Goal: Communication & Community: Participate in discussion

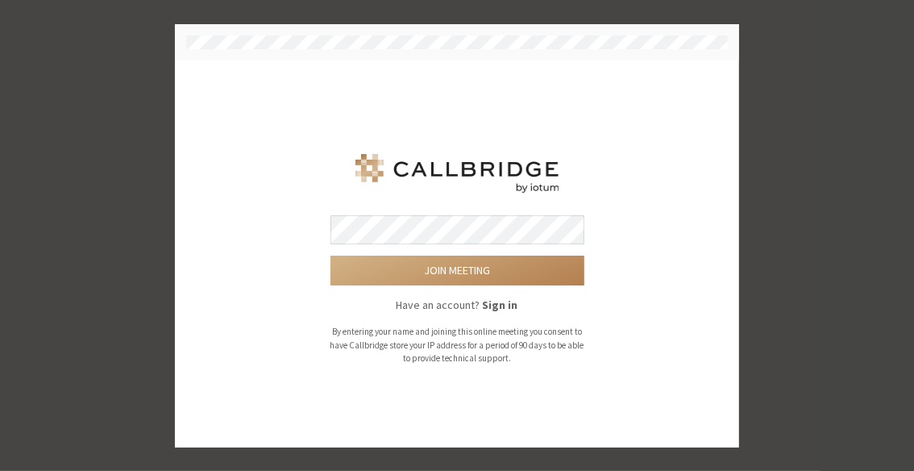
click at [331, 256] on button "Join meeting" at bounding box center [458, 271] width 254 height 30
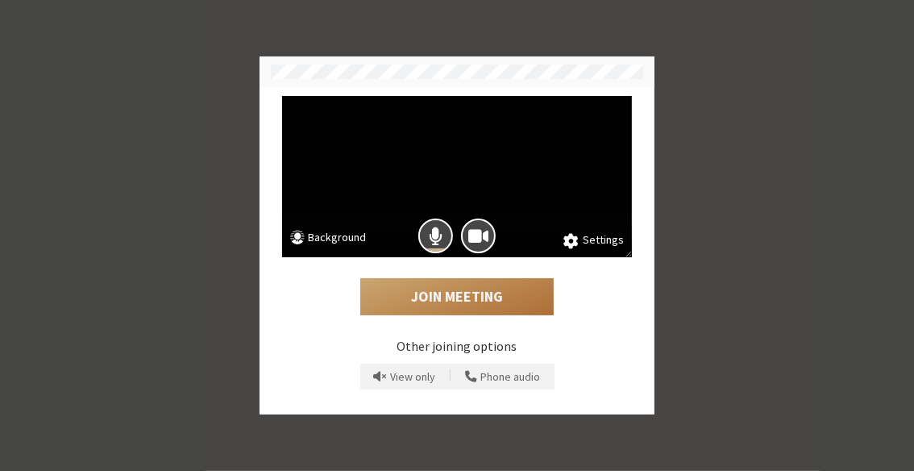
click at [488, 285] on button "Join Meeting" at bounding box center [457, 296] width 194 height 37
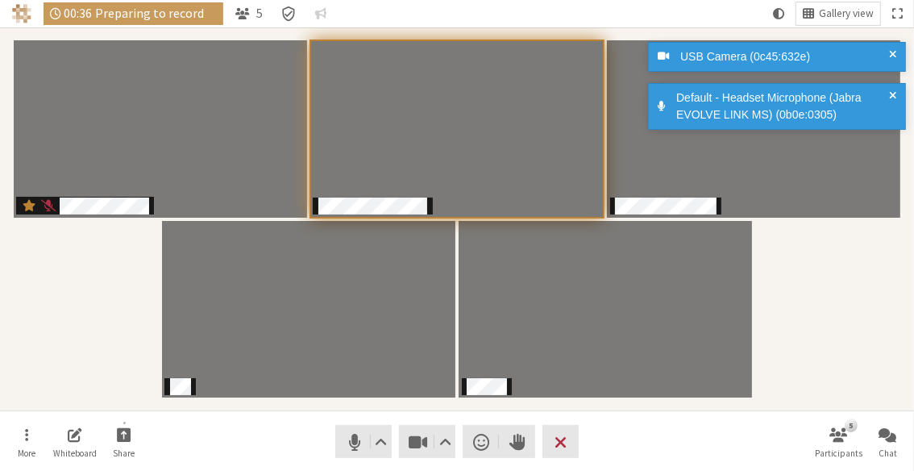
click at [859, 324] on div "Participants" at bounding box center [457, 219] width 892 height 360
click at [377, 433] on span "Audio settings" at bounding box center [382, 442] width 12 height 23
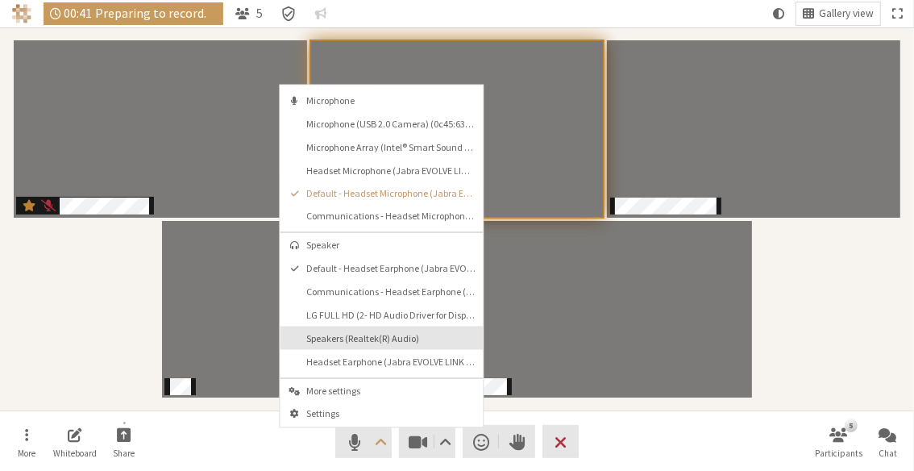
click at [412, 326] on button "Speakers (Realtek(R) Audio)" at bounding box center [381, 337] width 203 height 23
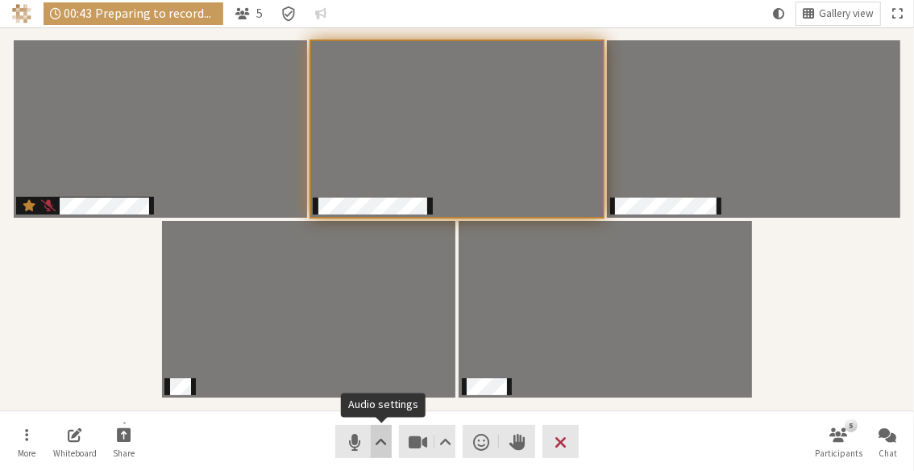
click at [383, 452] on span "Audio settings" at bounding box center [382, 442] width 12 height 23
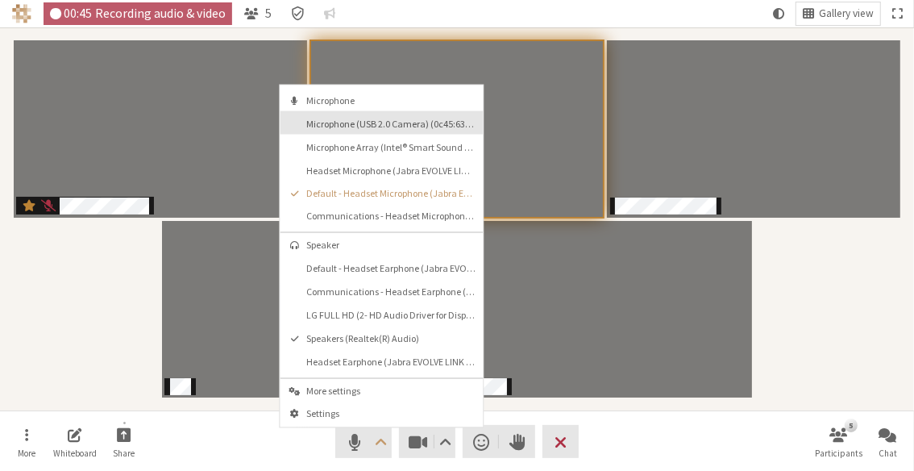
click at [383, 119] on span "Microphone (USB 2.0 Camera) (0c45:632e)" at bounding box center [390, 123] width 169 height 10
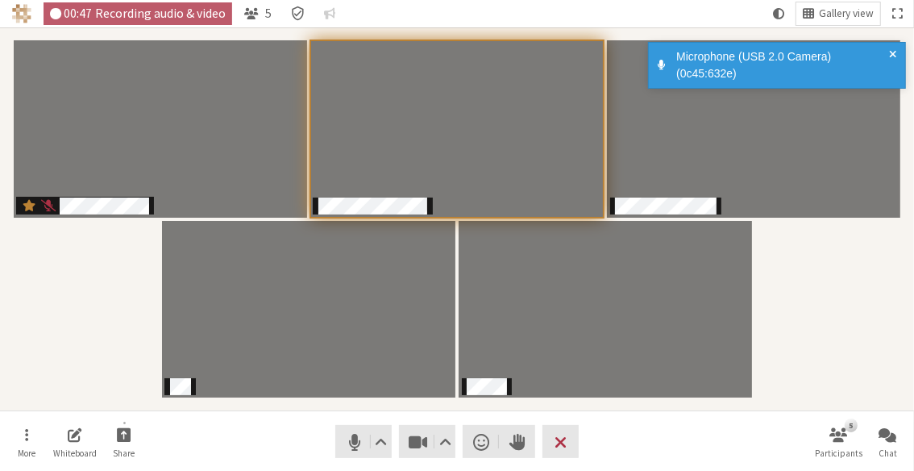
click at [676, 435] on nav "More Whiteboard Share Audio Video Send a reaction Raise hand Leave 5 Participan…" at bounding box center [457, 441] width 907 height 60
click at [784, 348] on div "Participants" at bounding box center [457, 219] width 892 height 360
click at [901, 6] on button "Fullscreen" at bounding box center [897, 13] width 23 height 23
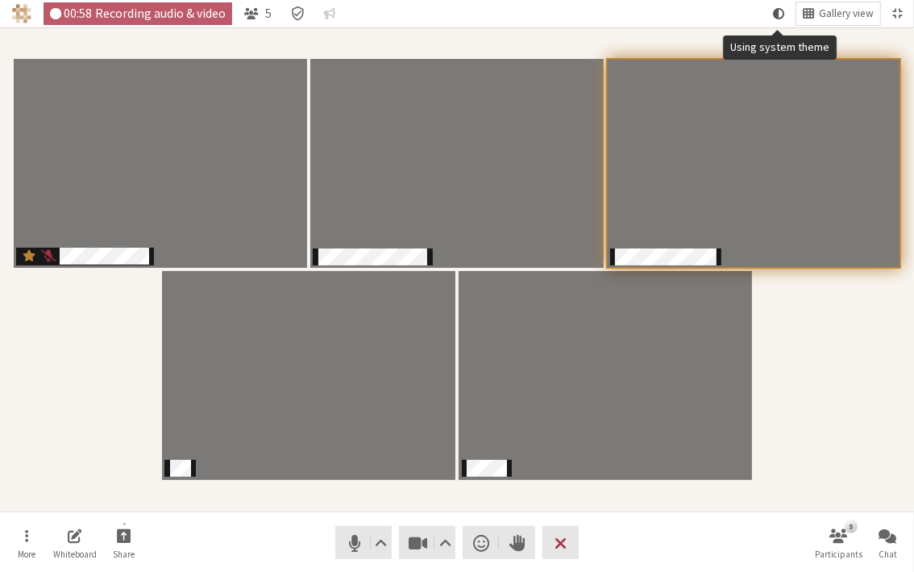
click at [773, 13] on span "Using system theme" at bounding box center [778, 13] width 11 height 15
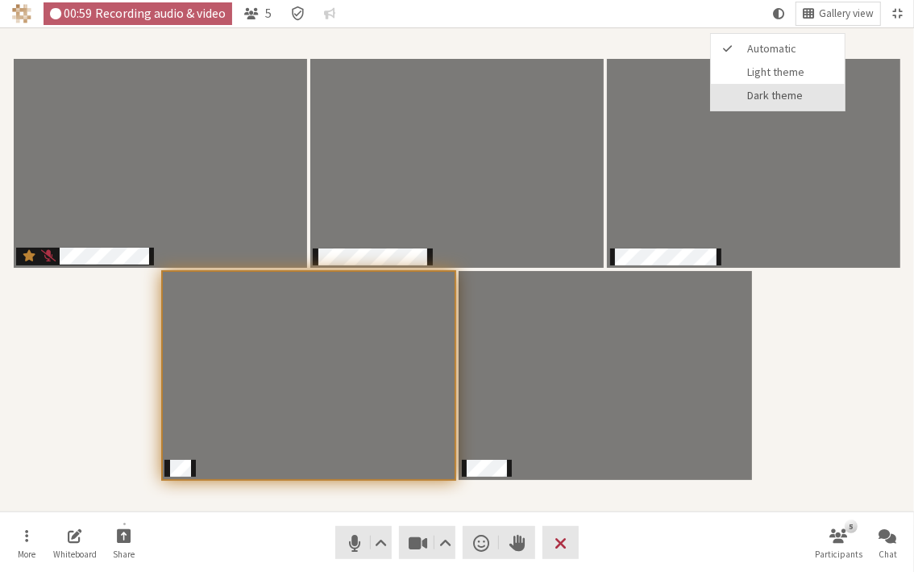
click at [781, 97] on span "Dark theme" at bounding box center [792, 95] width 89 height 12
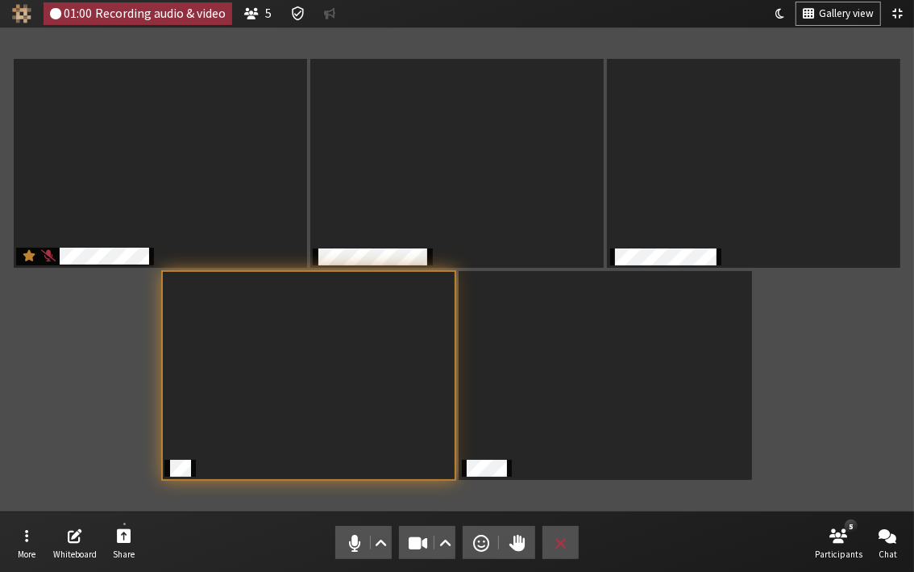
click at [774, 339] on div "Participants" at bounding box center [457, 269] width 892 height 461
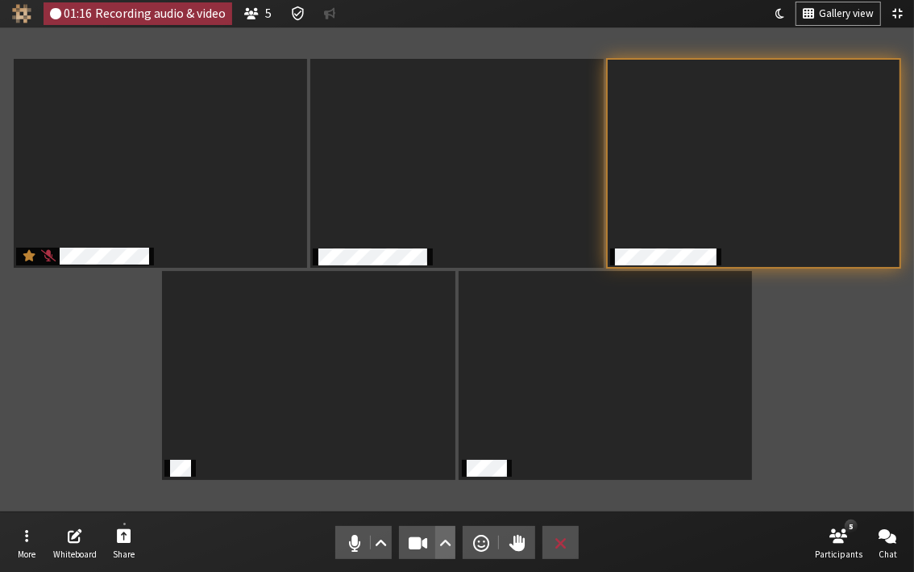
click at [447, 470] on span "Video setting" at bounding box center [445, 542] width 12 height 23
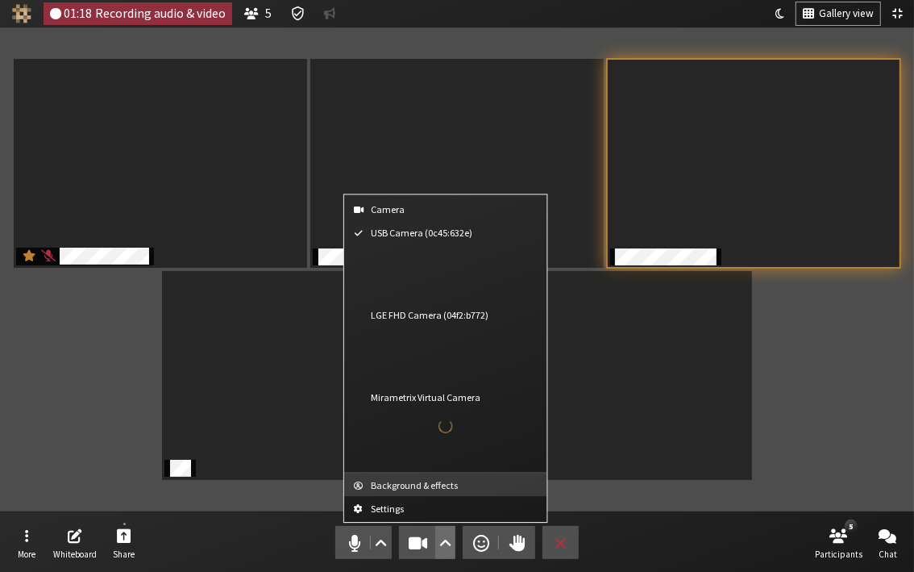
click at [431, 470] on span "Background & effects" at bounding box center [455, 485] width 169 height 10
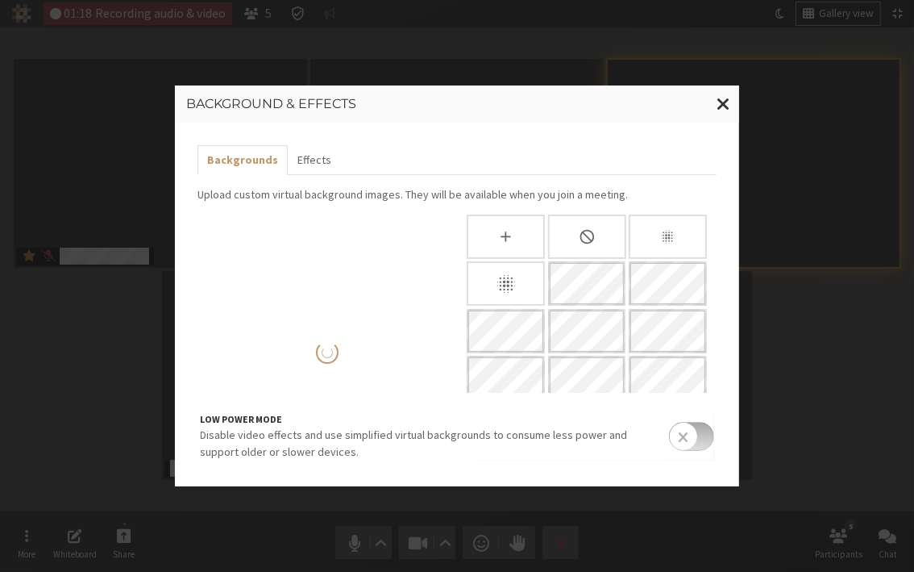
scroll to position [92, 0]
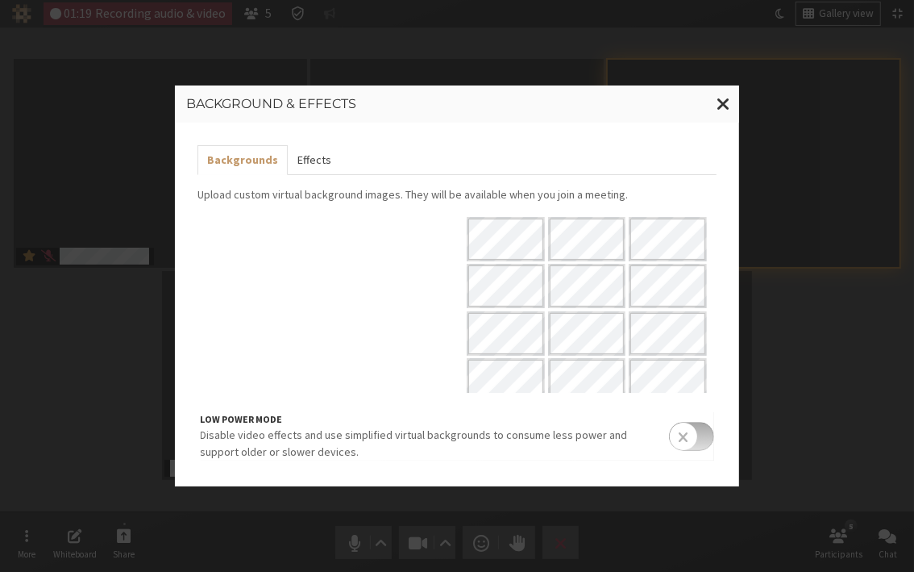
click at [314, 158] on button "Effects" at bounding box center [314, 160] width 53 height 30
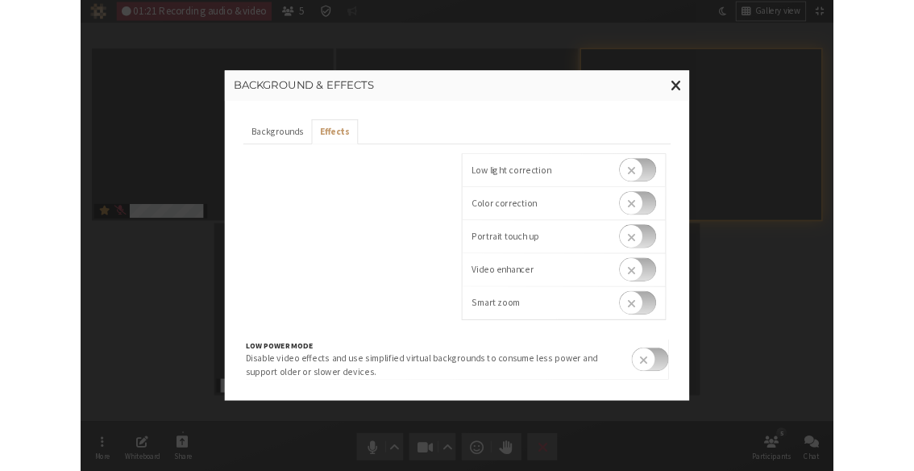
scroll to position [6, 0]
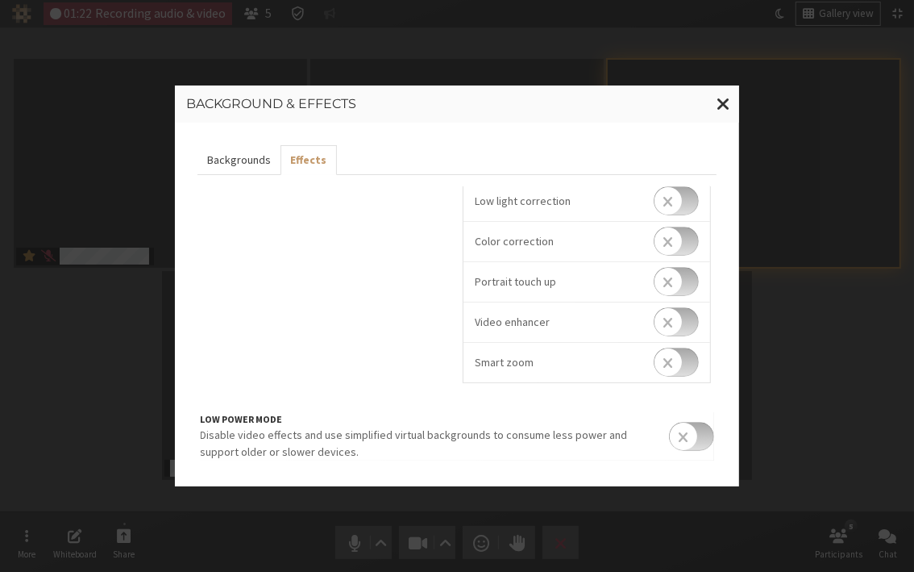
click at [246, 148] on button "Backgrounds" at bounding box center [239, 160] width 83 height 30
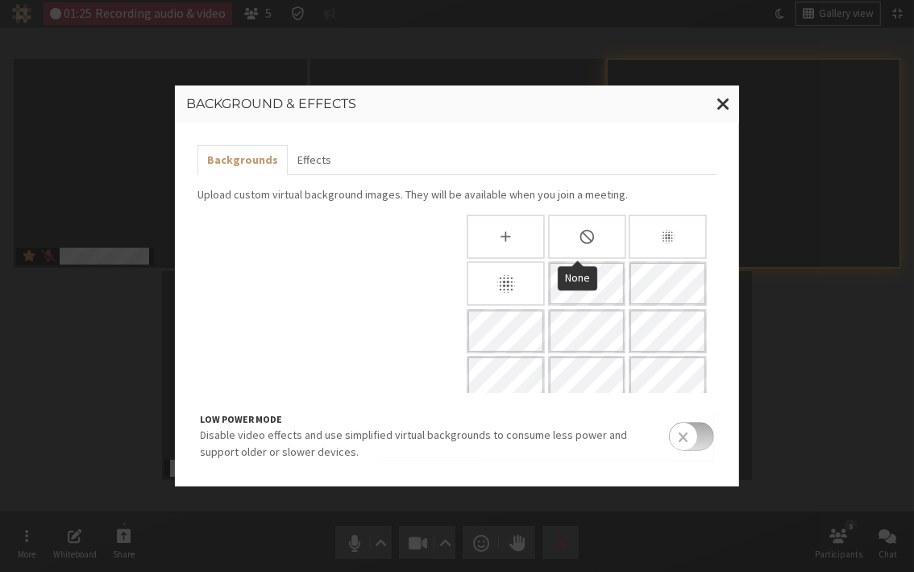
click at [579, 234] on icon "None" at bounding box center [587, 236] width 17 height 17
click at [723, 104] on span "Close modal" at bounding box center [724, 104] width 14 height 20
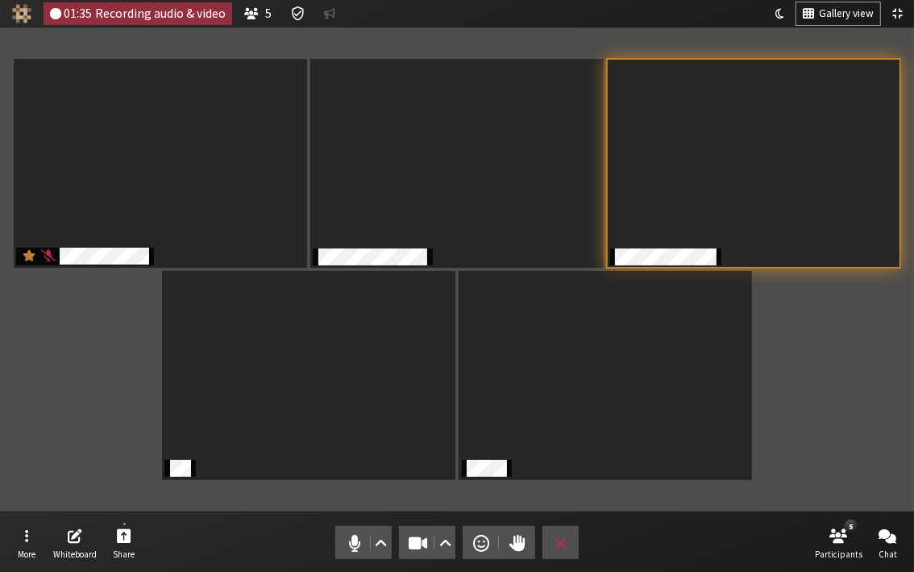
click at [858, 406] on div "Participants" at bounding box center [457, 269] width 892 height 461
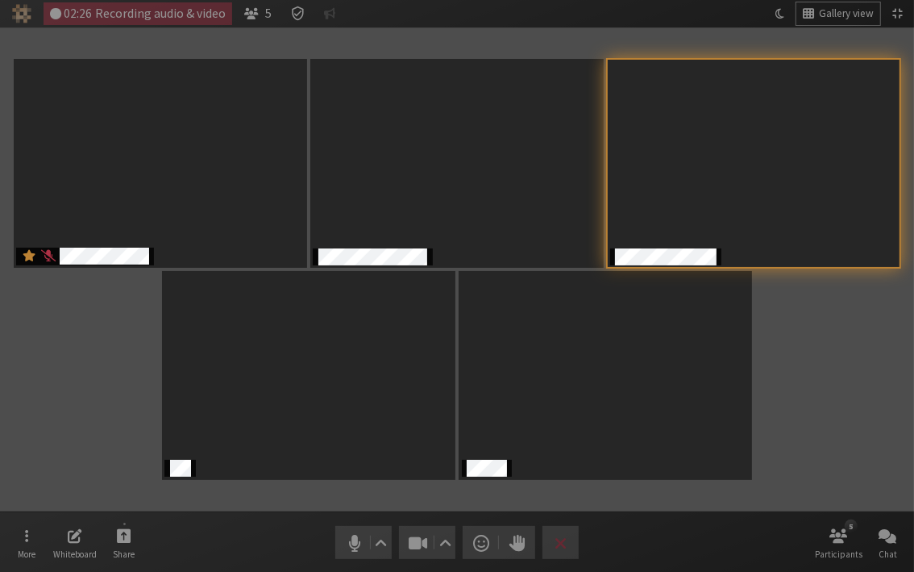
click at [868, 403] on div "Participants" at bounding box center [457, 269] width 892 height 461
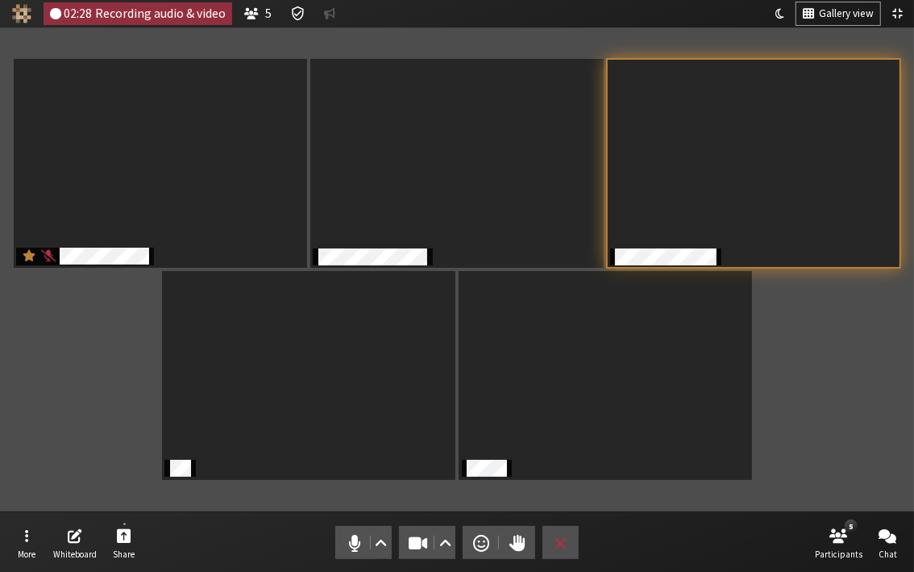
click at [894, 6] on button "Exit fullscreen" at bounding box center [897, 13] width 23 height 23
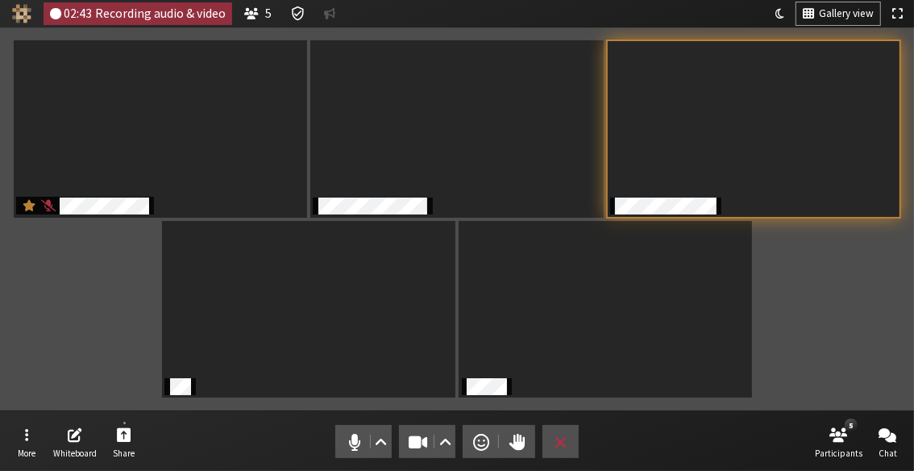
click at [827, 253] on div "Participants" at bounding box center [457, 219] width 892 height 360
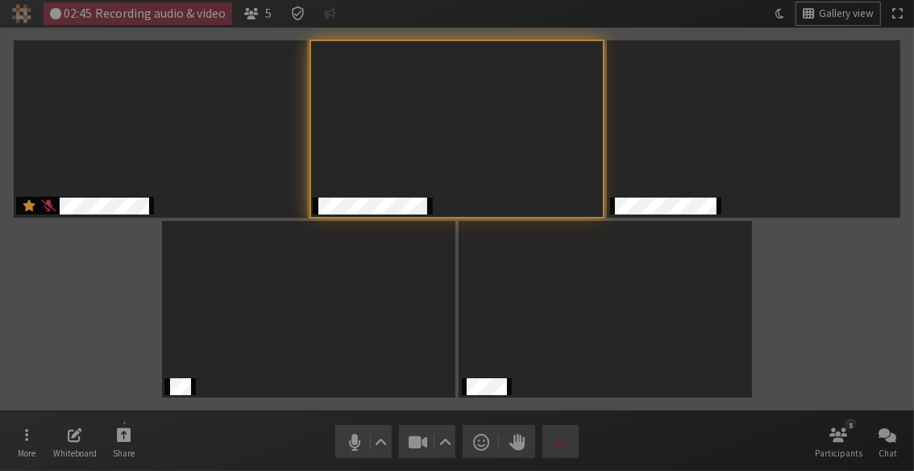
click at [831, 286] on div "Participants" at bounding box center [457, 219] width 892 height 360
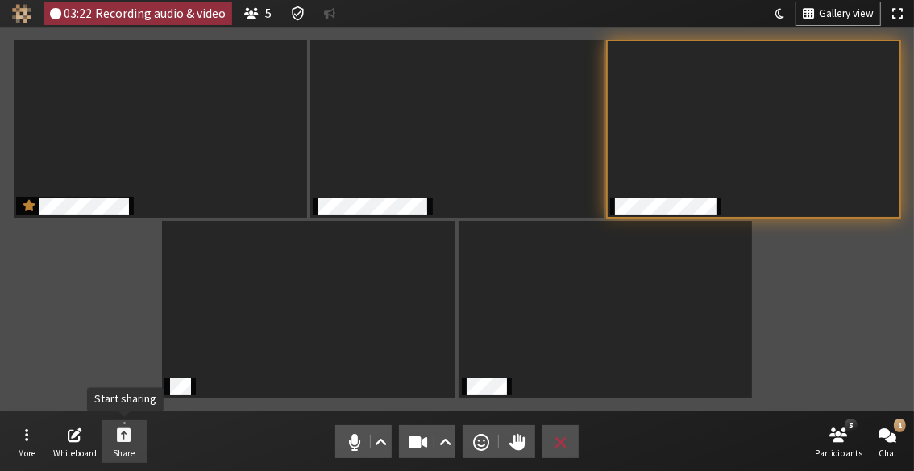
click at [130, 443] on span "Start sharing" at bounding box center [124, 434] width 15 height 19
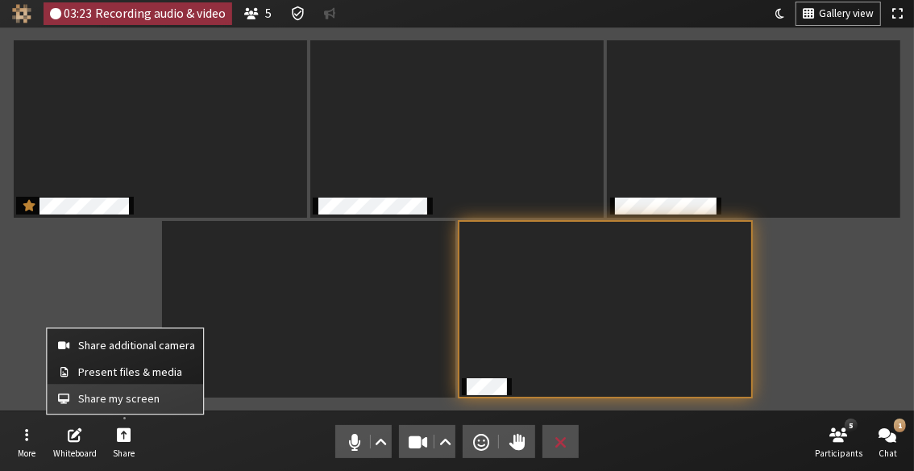
click at [130, 398] on span "Share my screen" at bounding box center [136, 399] width 117 height 12
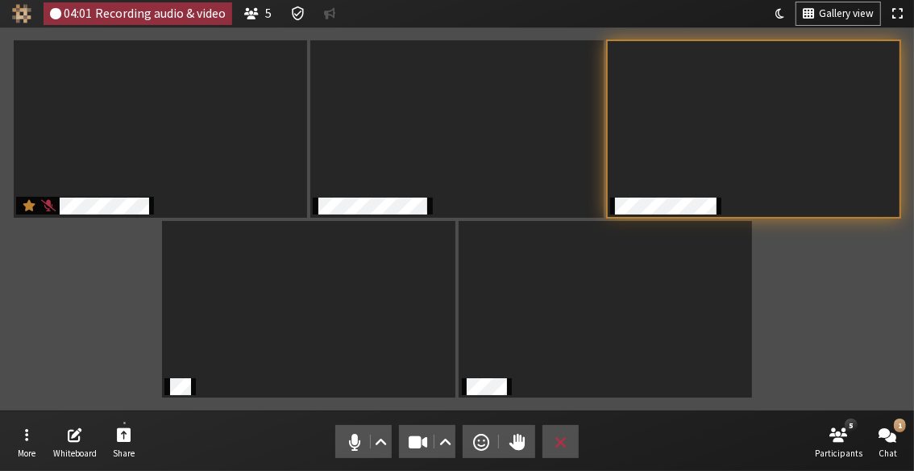
click at [913, 329] on section "Participants" at bounding box center [457, 218] width 914 height 383
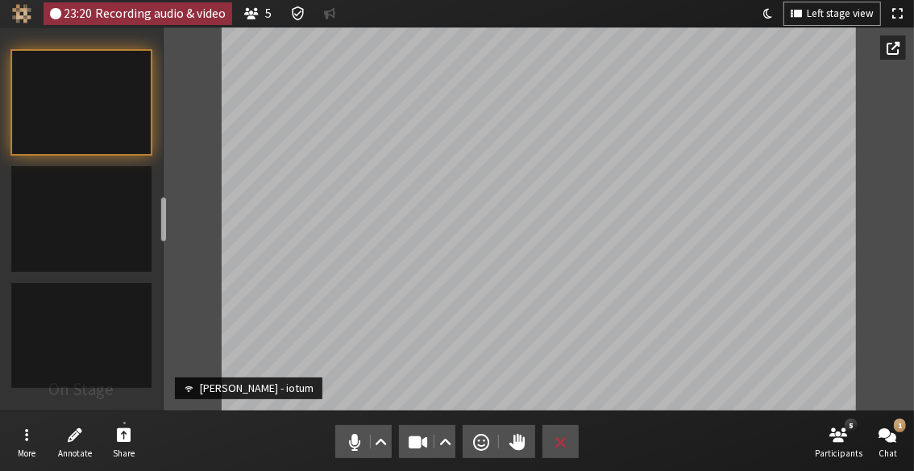
click at [724, 431] on nav "More Annotate Share Audio Video Send a reaction Raise hand Leave 5 Participants…" at bounding box center [457, 441] width 907 height 60
click at [733, 429] on nav "More Annotate Share Audio Video Send a reaction Raise hand Leave 5 Participants…" at bounding box center [457, 441] width 907 height 60
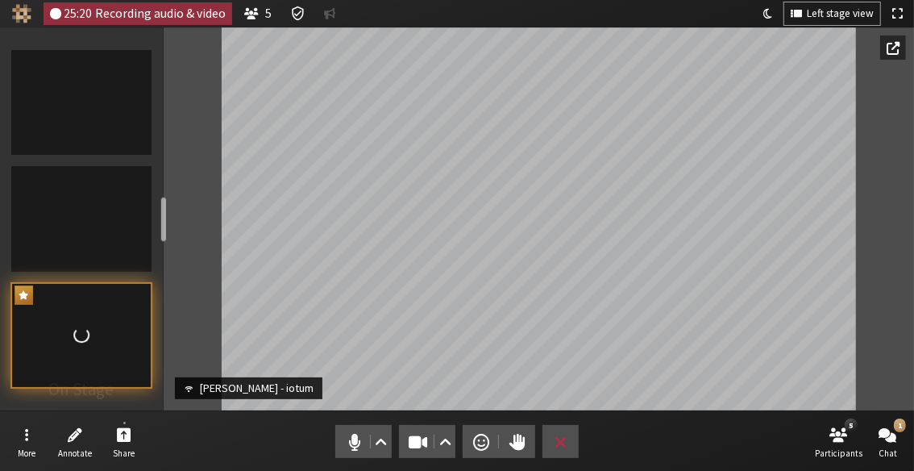
click at [717, 421] on nav "More Annotate Share Audio Video Send a reaction Raise hand Leave 5 Participants…" at bounding box center [457, 441] width 907 height 60
click at [871, 299] on div "Participant" at bounding box center [539, 218] width 751 height 383
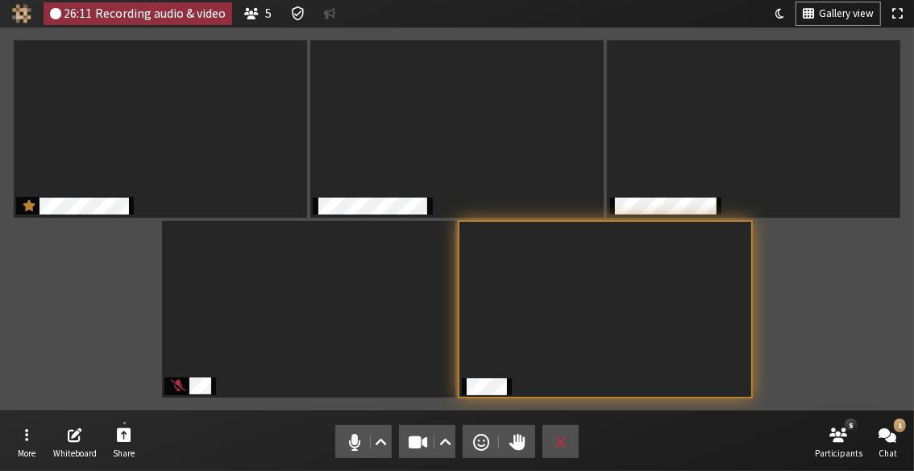
click at [650, 426] on nav "More Whiteboard Share Audio Video Send a reaction Raise hand Leave 5 Participan…" at bounding box center [457, 441] width 907 height 60
click at [880, 320] on div "Participants" at bounding box center [457, 219] width 892 height 360
click at [797, 370] on div "Participants" at bounding box center [457, 219] width 892 height 360
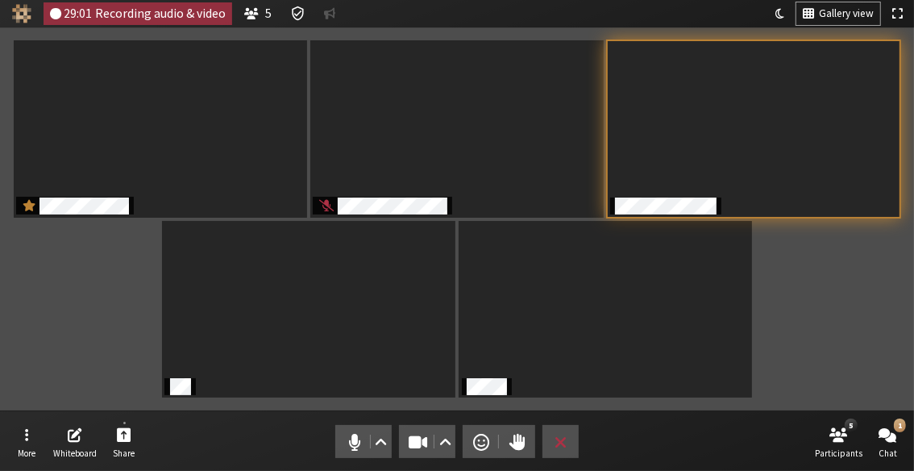
click at [831, 277] on div "Participants" at bounding box center [457, 219] width 892 height 360
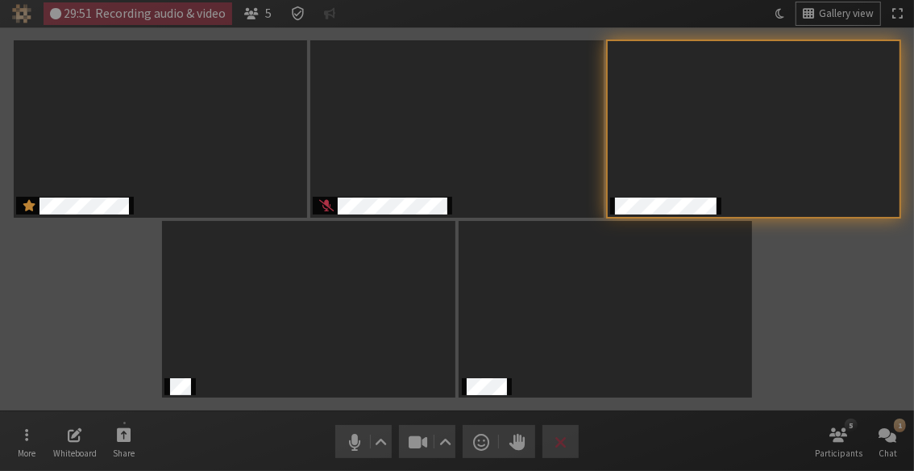
click at [832, 277] on div "Participants" at bounding box center [457, 219] width 892 height 360
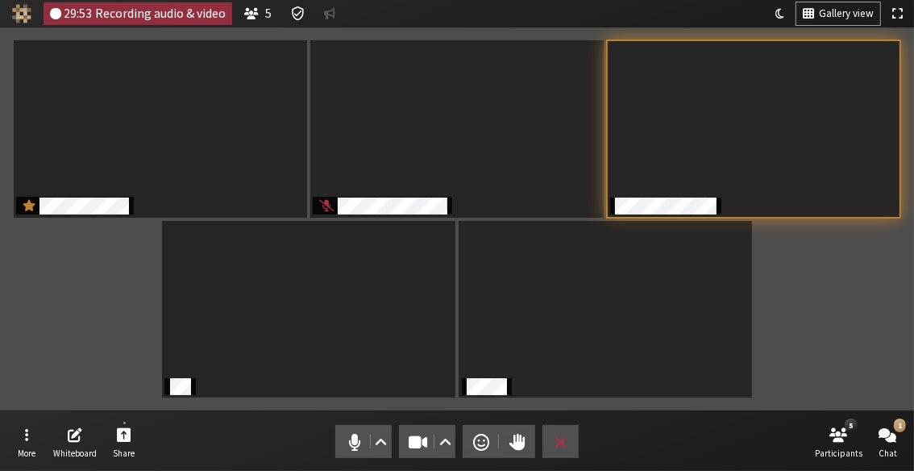
click at [820, 323] on div "Participants" at bounding box center [457, 219] width 892 height 360
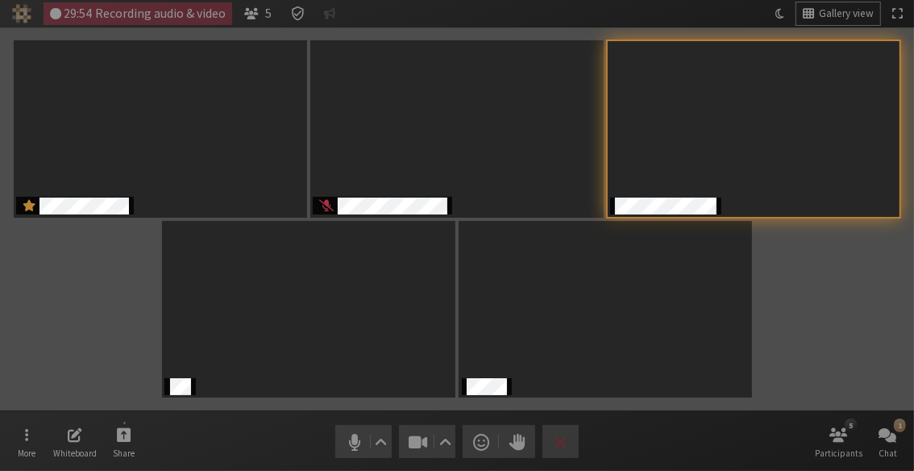
click at [824, 322] on div "Participants" at bounding box center [457, 219] width 892 height 360
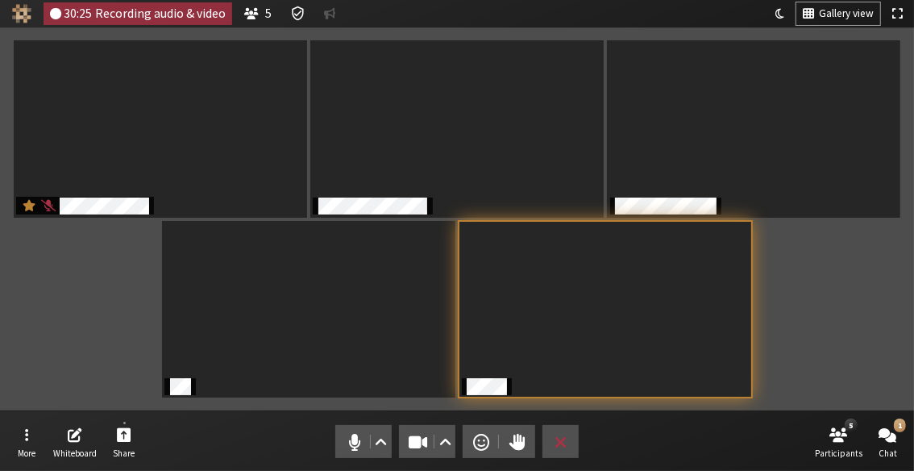
click at [812, 325] on div "Participants" at bounding box center [457, 219] width 892 height 360
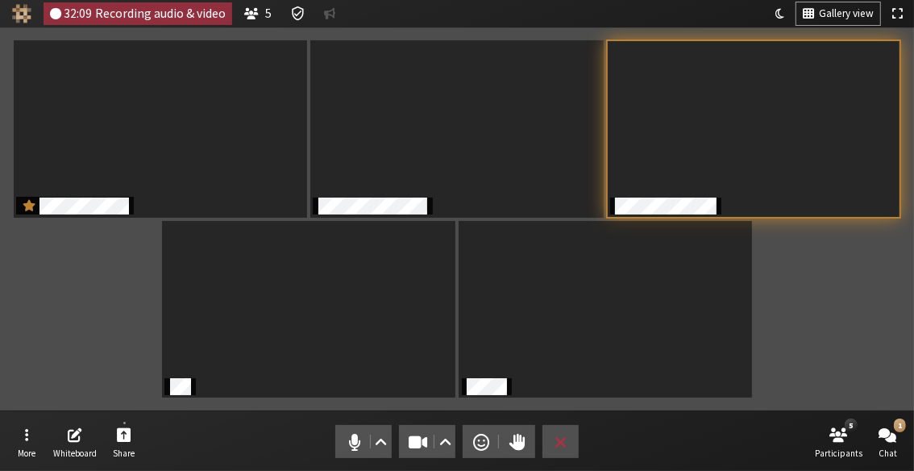
click at [794, 300] on div "Participants" at bounding box center [457, 219] width 892 height 360
click at [884, 337] on div "Participants" at bounding box center [457, 219] width 892 height 360
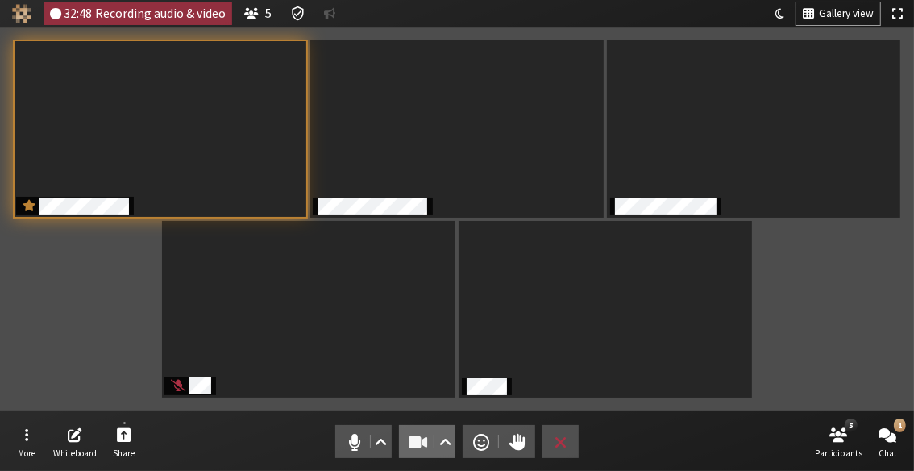
click at [420, 427] on button "Video" at bounding box center [427, 441] width 56 height 33
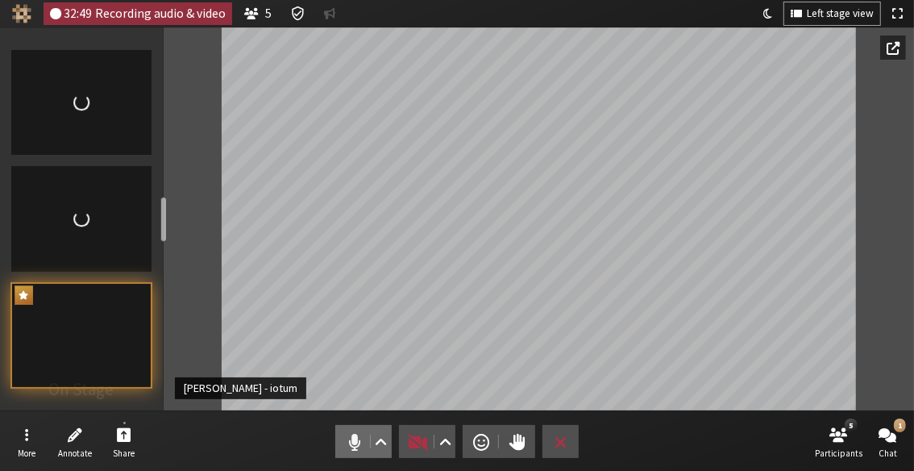
click at [352, 434] on span "Mute (Alt+A)" at bounding box center [354, 442] width 23 height 23
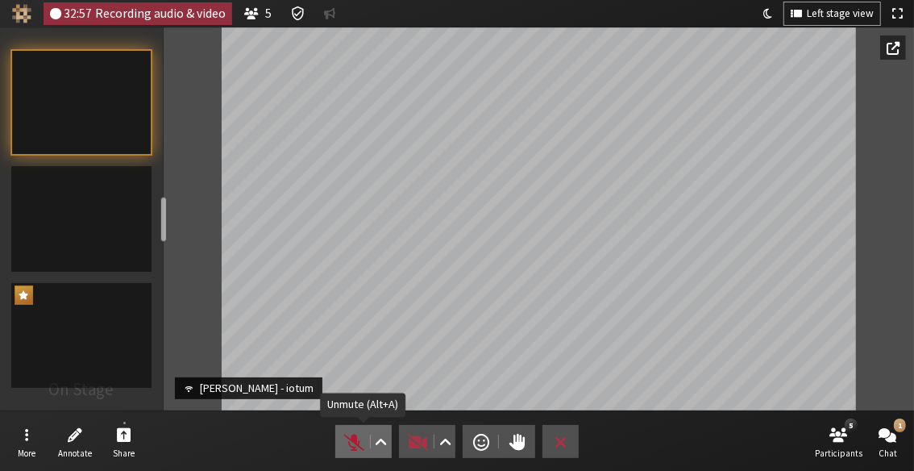
click at [350, 439] on span "Unmute (Alt+A)" at bounding box center [354, 442] width 23 height 23
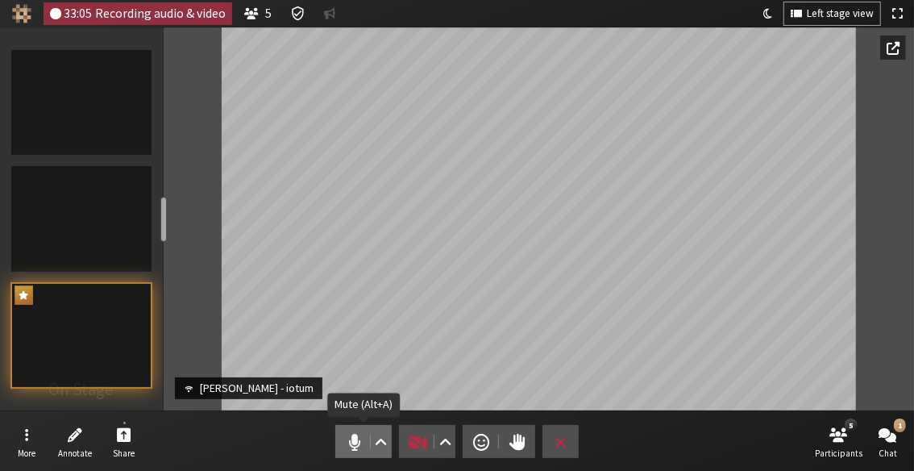
click at [347, 439] on span "Mute (Alt+A)" at bounding box center [354, 442] width 23 height 23
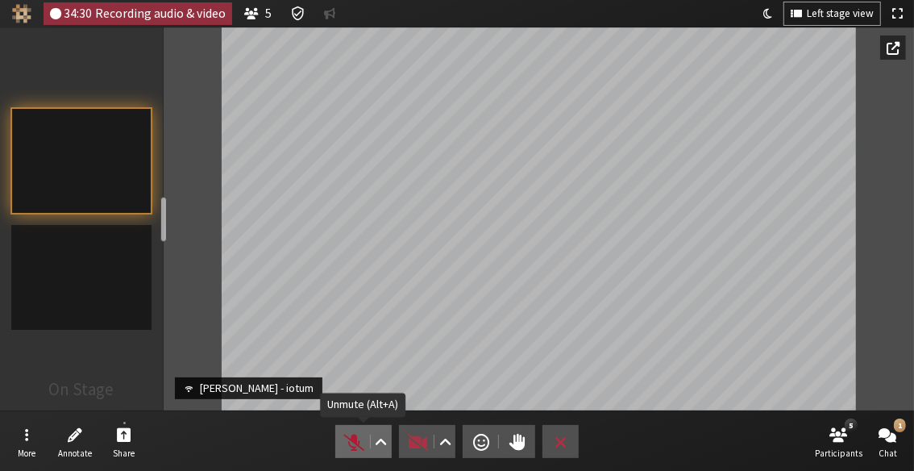
click at [360, 440] on span "Unmute (Alt+A)" at bounding box center [354, 442] width 23 height 23
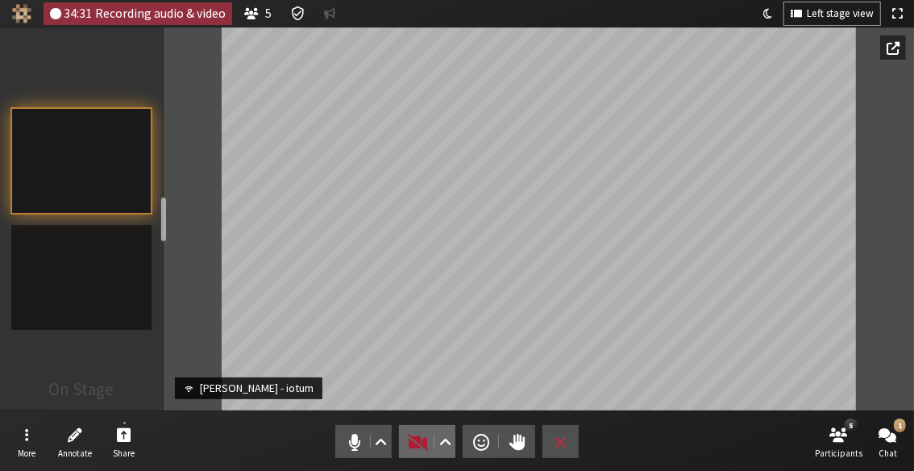
click at [415, 434] on span "Start video (Alt+V)" at bounding box center [418, 442] width 23 height 23
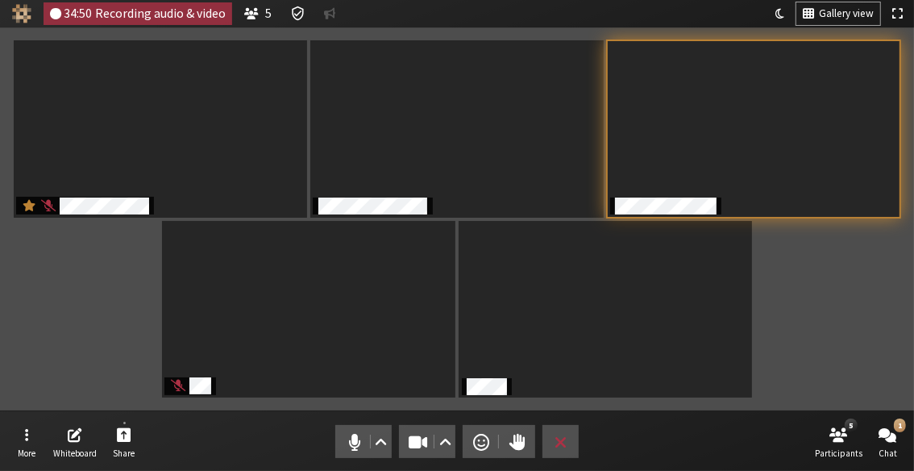
click at [880, 272] on div "Participants" at bounding box center [457, 219] width 892 height 360
click at [796, 315] on div "Participants" at bounding box center [457, 219] width 892 height 360
click at [817, 285] on div "Participants" at bounding box center [457, 219] width 892 height 360
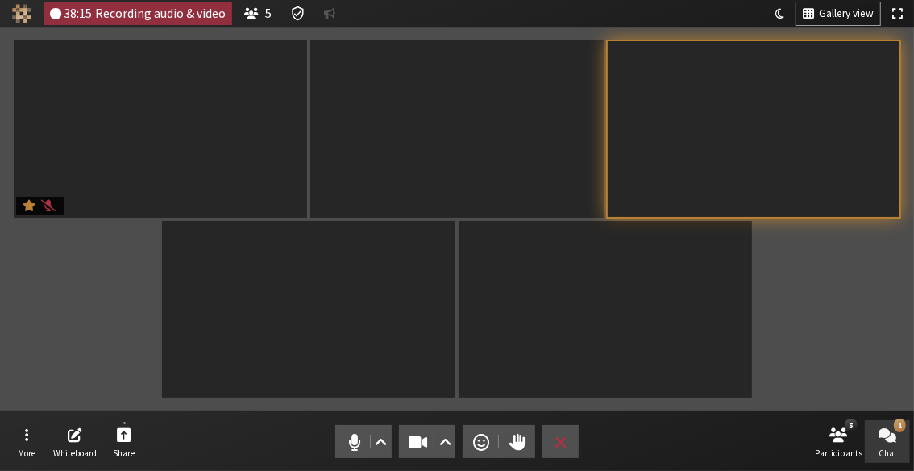
click at [893, 437] on span "Open chat" at bounding box center [888, 434] width 18 height 19
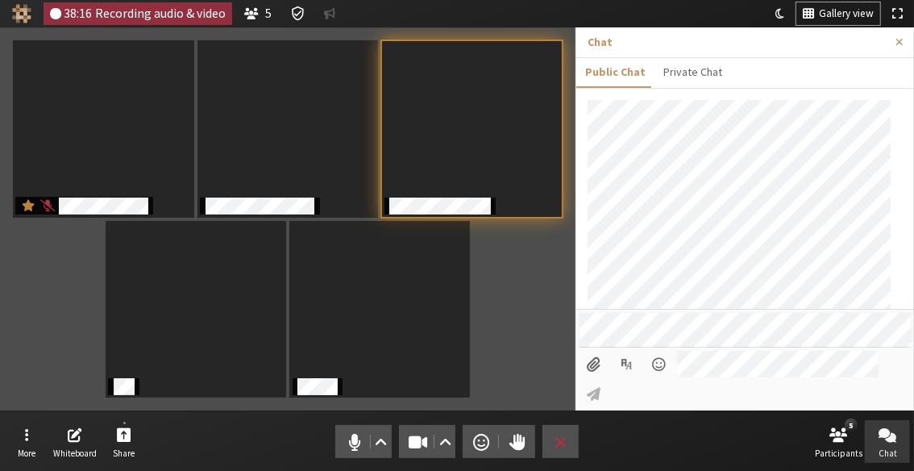
scroll to position [31, 0]
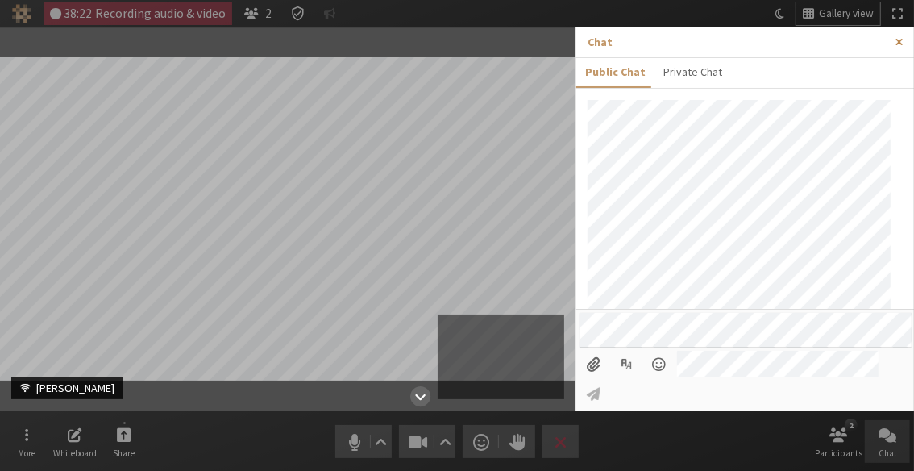
click at [902, 34] on button "Close sidebar" at bounding box center [899, 42] width 30 height 30
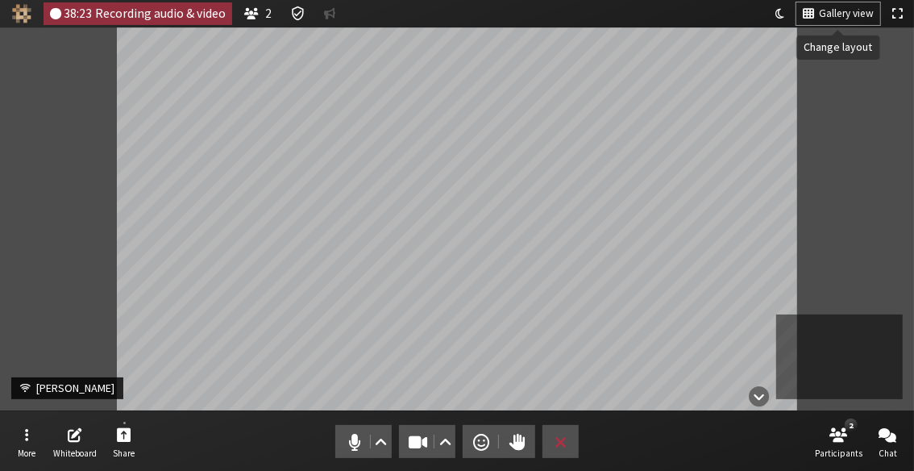
click at [849, 9] on span "Gallery view" at bounding box center [846, 14] width 55 height 12
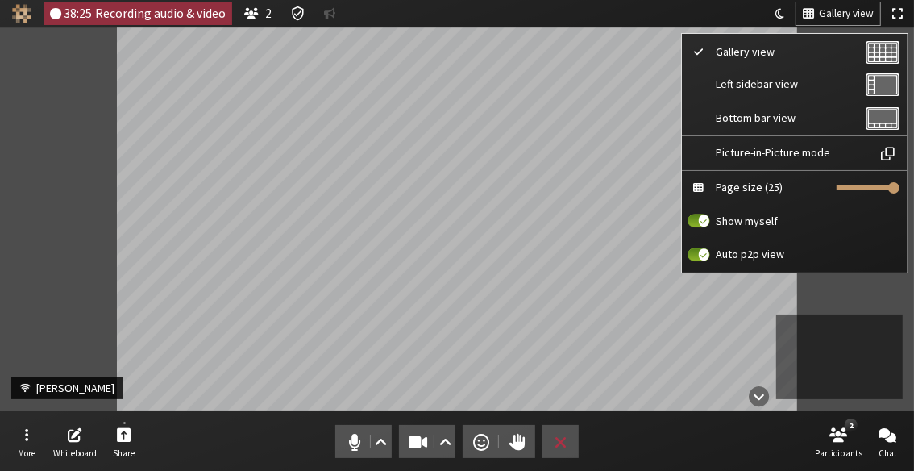
click at [849, 9] on span "Gallery view" at bounding box center [846, 14] width 55 height 12
